Goal: Transaction & Acquisition: Purchase product/service

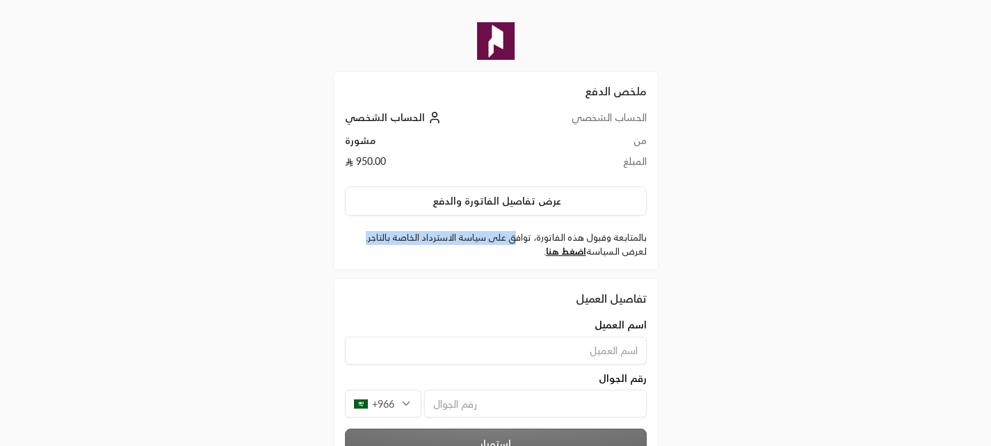
drag, startPoint x: 515, startPoint y: 237, endPoint x: 346, endPoint y: 240, distance: 169.0
click at [346, 240] on label "بالمتابعة وقبول هذه الفاتورة، توافق على سياسة الاسترداد الخاصة بالتاجر. لعرض ال…" at bounding box center [496, 244] width 302 height 27
click at [456, 243] on label "بالمتابعة وقبول هذه الفاتورة، توافق على سياسة الاسترداد الخاصة بالتاجر. لعرض ال…" at bounding box center [496, 244] width 302 height 27
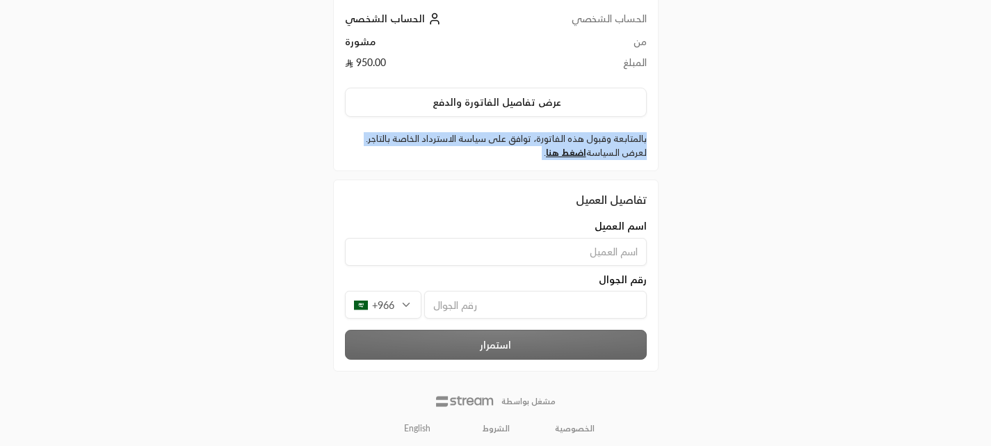
scroll to position [104, 0]
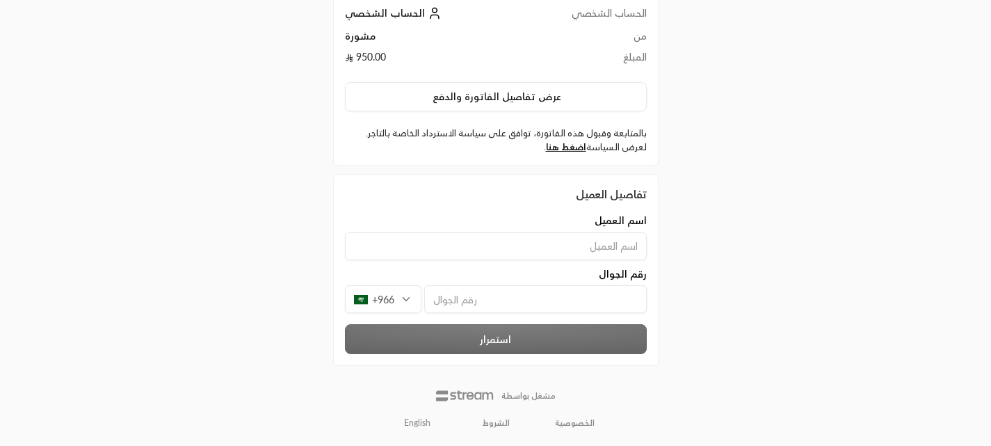
click at [500, 249] on input at bounding box center [496, 246] width 302 height 28
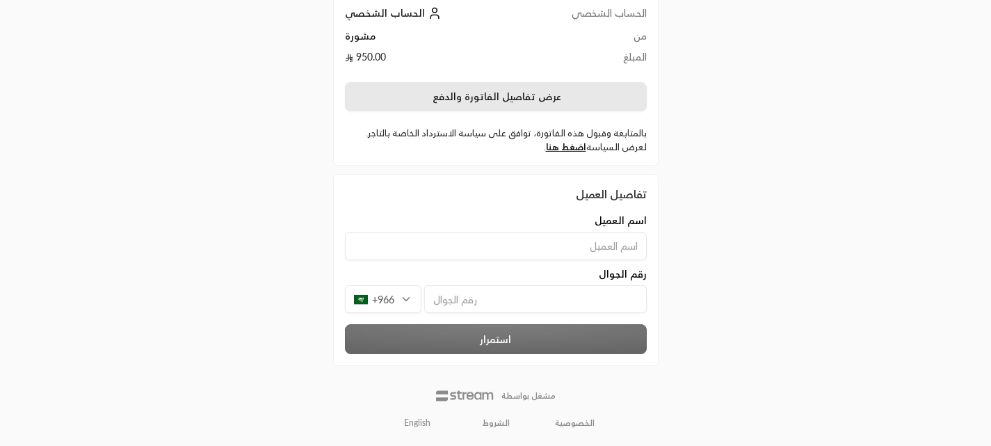
scroll to position [0, 0]
